Goal: Navigation & Orientation: Find specific page/section

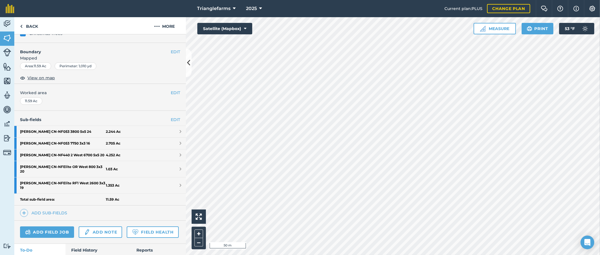
scroll to position [78, 0]
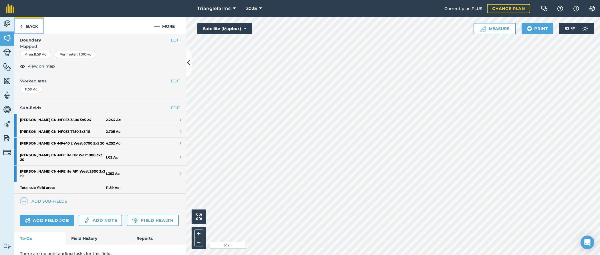
click at [37, 25] on link "Back" at bounding box center [28, 25] width 29 height 17
